Goal: Find specific page/section: Find specific page/section

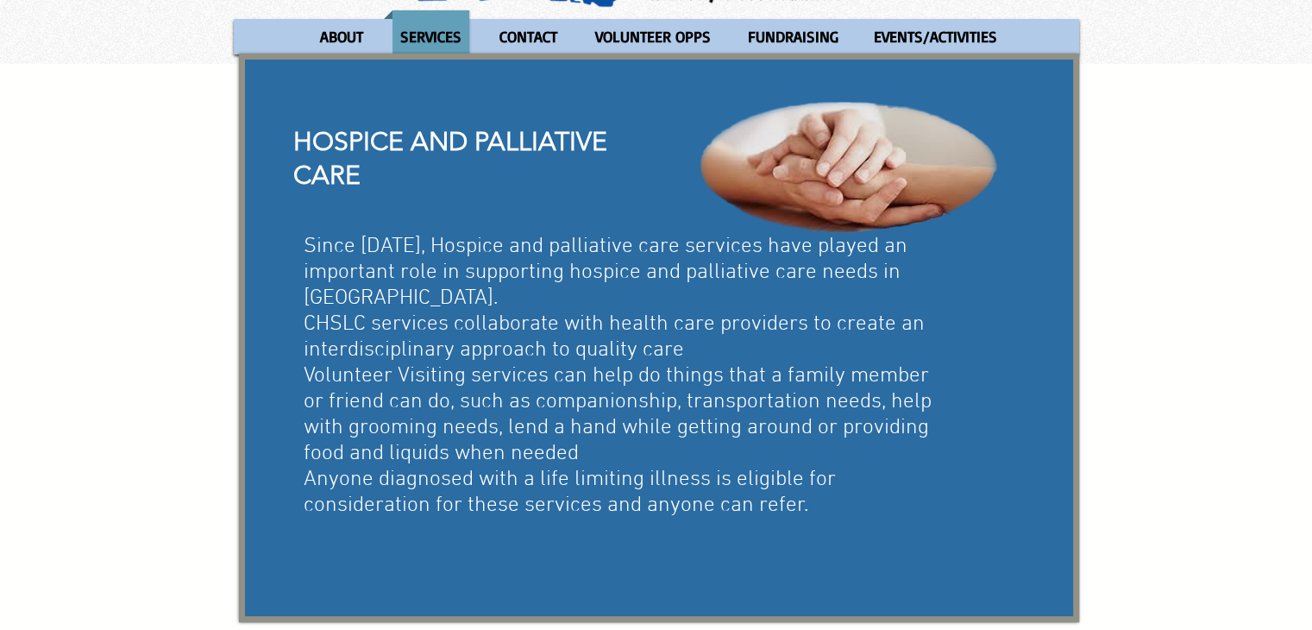
scroll to position [173, 0]
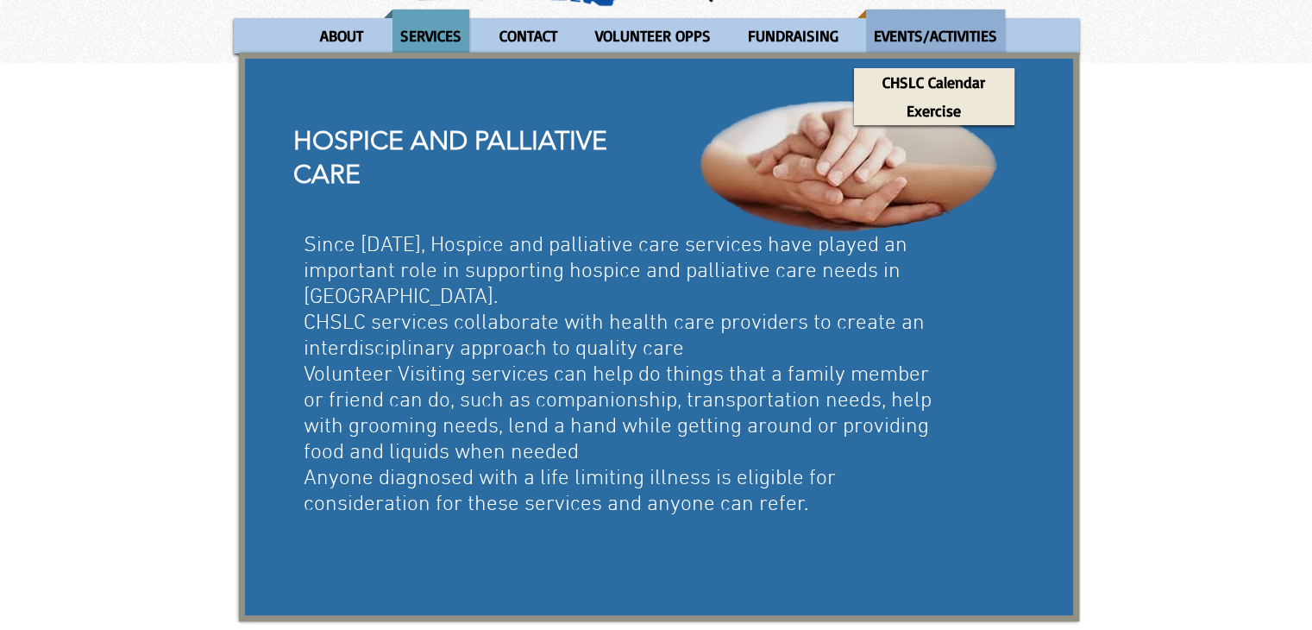
click at [941, 46] on p "EVENTS/ACTIVITIES" at bounding box center [935, 35] width 139 height 53
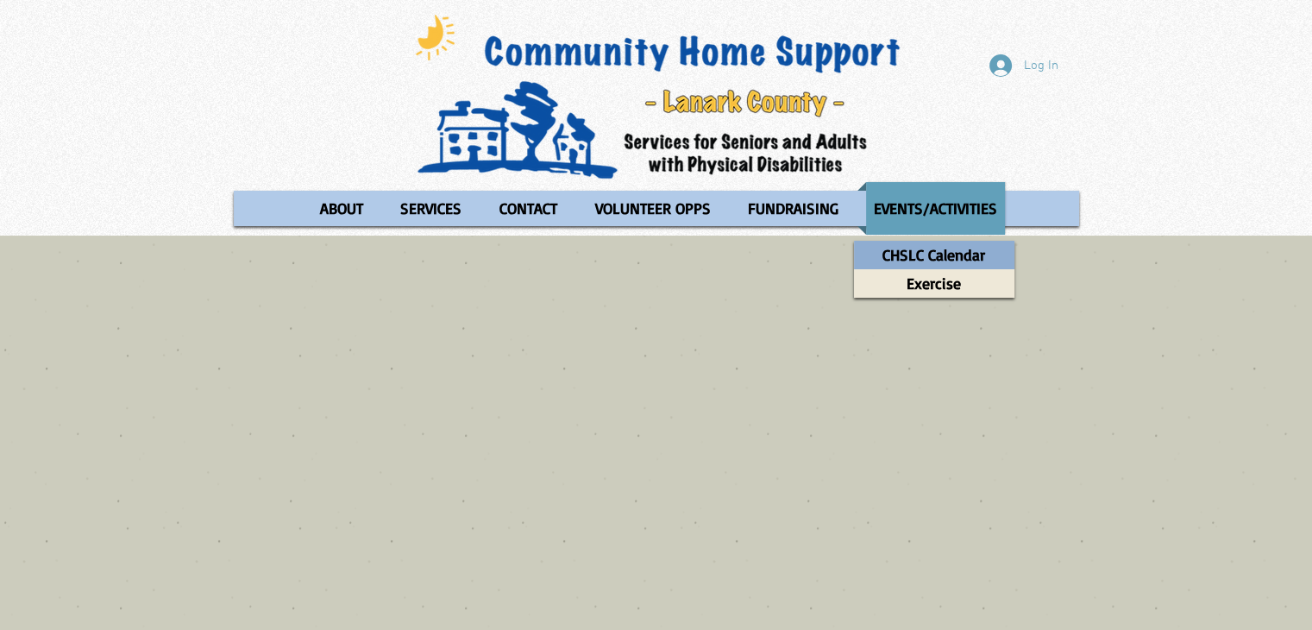
click at [965, 248] on p "CHSLC Calendar" at bounding box center [934, 255] width 118 height 28
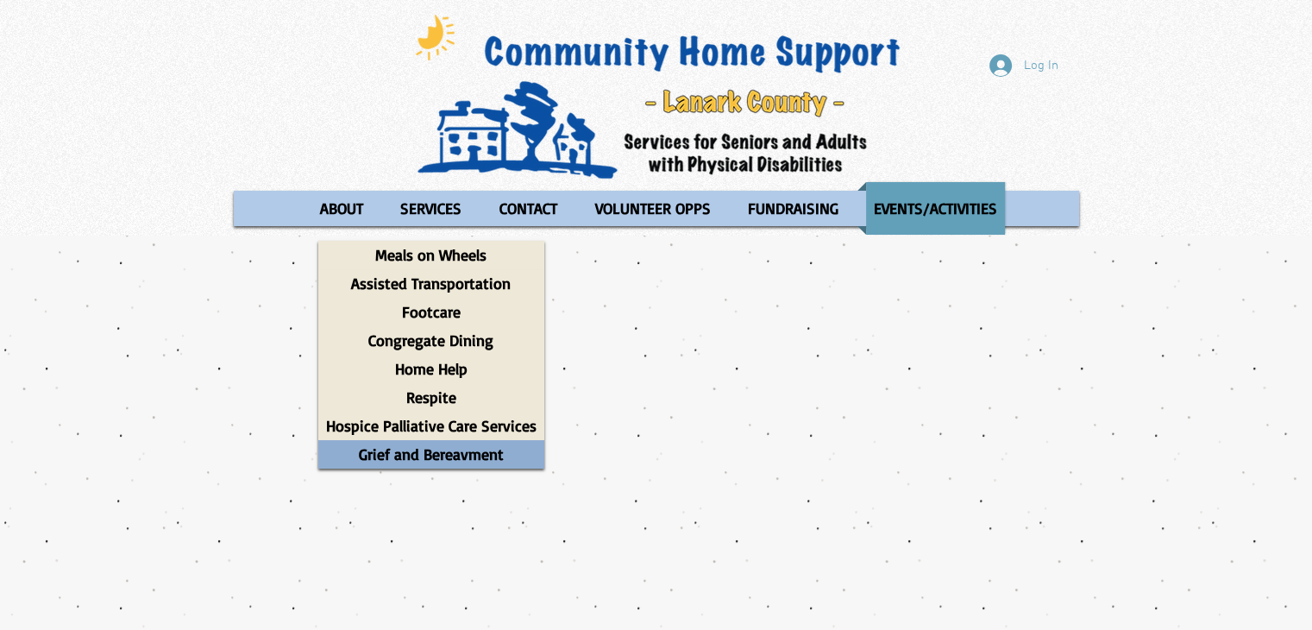
click at [444, 449] on p "Grief and Bereavment" at bounding box center [431, 454] width 160 height 28
